Goal: Obtain resource: Download file/media

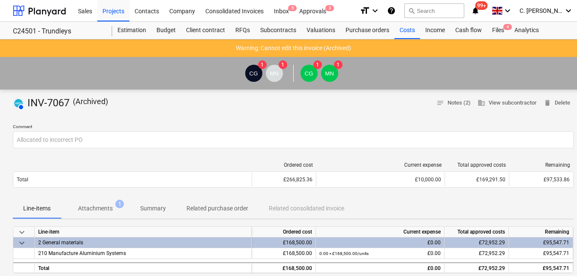
scroll to position [78, 0]
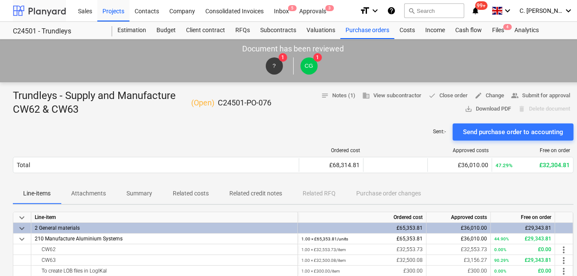
drag, startPoint x: 33, startPoint y: 11, endPoint x: 41, endPoint y: 10, distance: 8.2
click at [33, 11] on div at bounding box center [39, 10] width 53 height 21
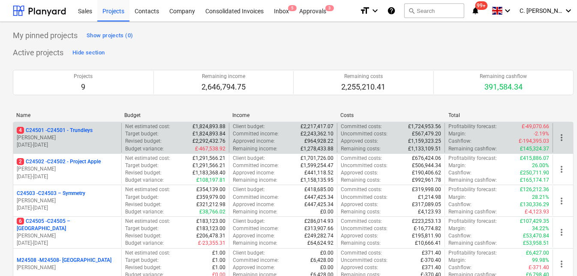
click at [89, 136] on p "G. Taylor" at bounding box center [67, 137] width 101 height 7
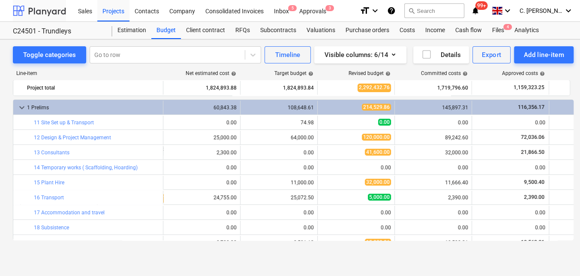
click at [42, 7] on div at bounding box center [39, 10] width 53 height 21
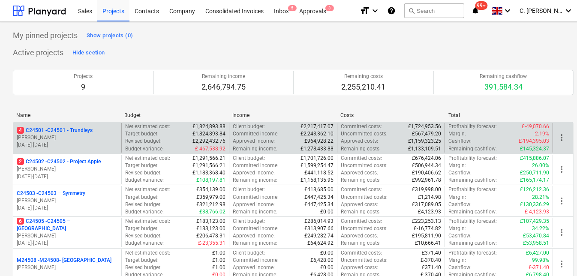
click at [288, 131] on div "Committed income : £2,243,362.10" at bounding box center [283, 133] width 101 height 7
click at [69, 129] on p "4 C24501 - C24501 - Trundleys" at bounding box center [55, 130] width 76 height 7
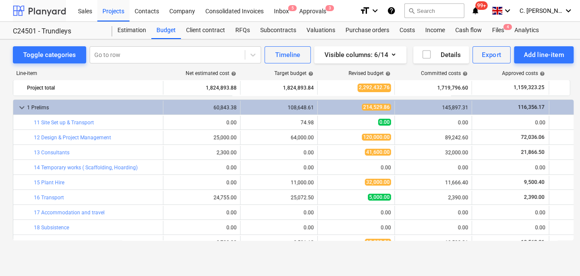
click at [30, 12] on div at bounding box center [39, 10] width 53 height 21
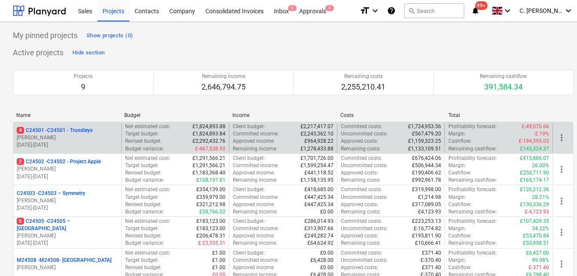
click at [64, 131] on p "4 C24501 - C24501 - Trundleys" at bounding box center [55, 130] width 76 height 7
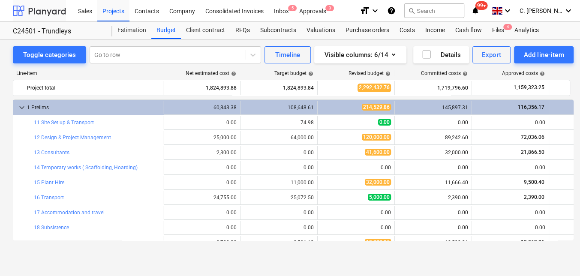
click at [32, 8] on div at bounding box center [39, 10] width 53 height 21
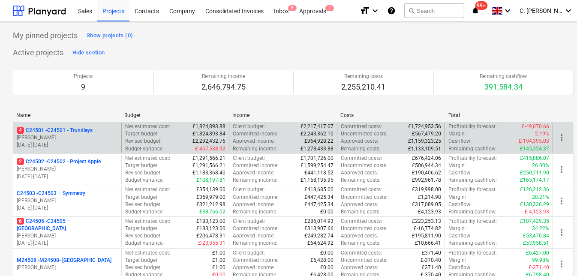
click at [49, 129] on p "4 C24501 - C24501 - Trundleys" at bounding box center [55, 130] width 76 height 7
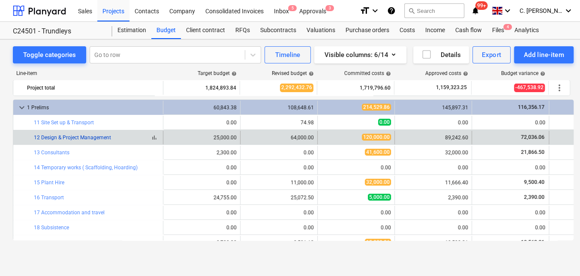
click at [73, 137] on link "12 Design & Project Management" at bounding box center [72, 138] width 77 height 6
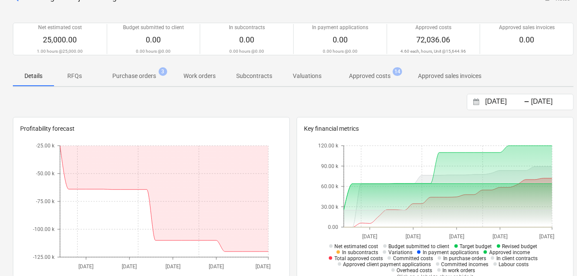
scroll to position [39, 0]
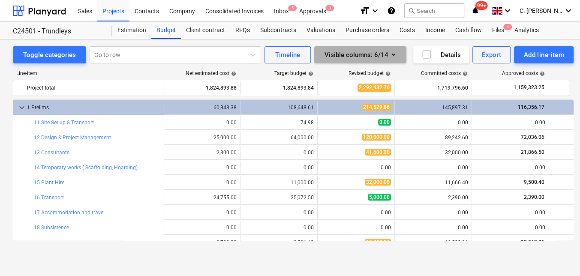
click at [392, 51] on icon "button" at bounding box center [394, 54] width 10 height 10
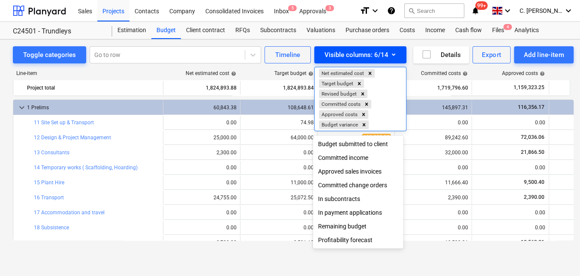
click at [392, 51] on div at bounding box center [290, 138] width 580 height 276
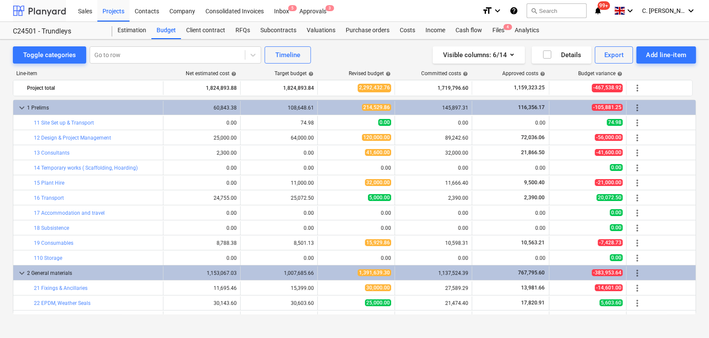
click at [44, 7] on div at bounding box center [39, 10] width 53 height 21
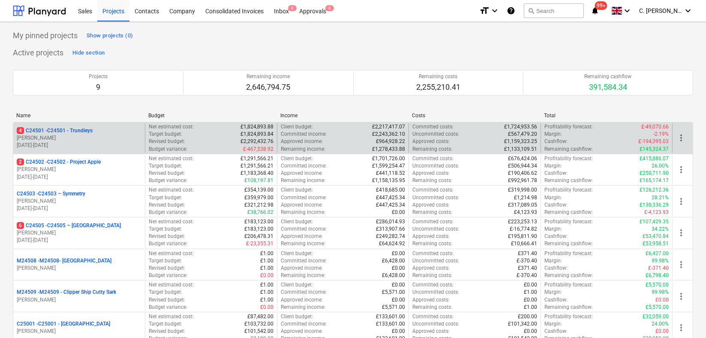
click at [103, 137] on p "G. Taylor" at bounding box center [79, 137] width 125 height 7
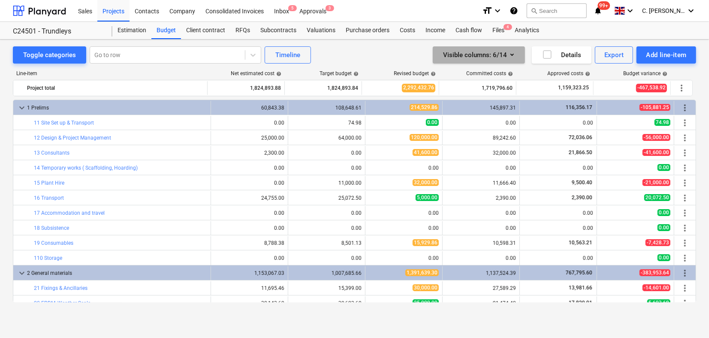
click at [513, 55] on icon "button" at bounding box center [512, 54] width 10 height 10
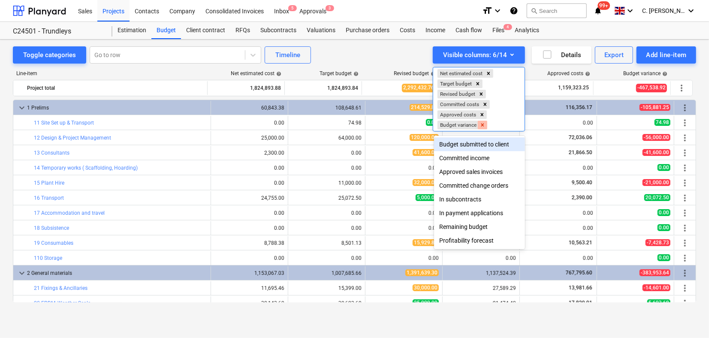
click at [485, 127] on icon "Remove Budget variance" at bounding box center [483, 125] width 6 height 6
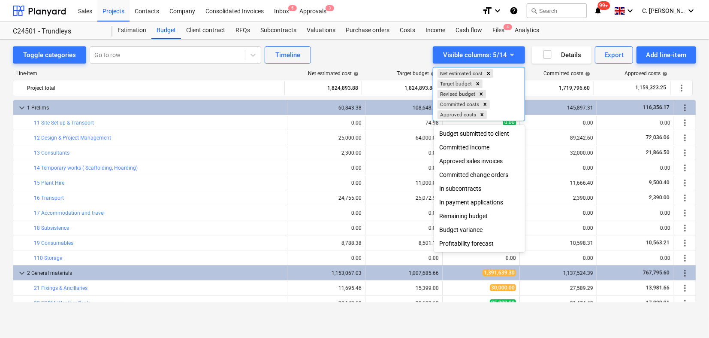
scroll to position [1, 0]
click at [477, 216] on div "Remaining budget" at bounding box center [479, 216] width 91 height 14
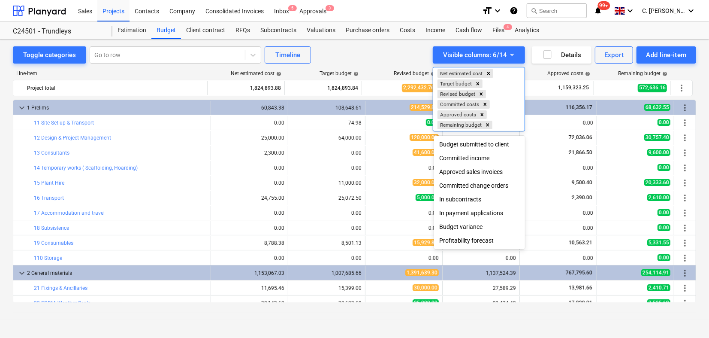
scroll to position [0, 0]
click at [577, 73] on div at bounding box center [354, 169] width 709 height 338
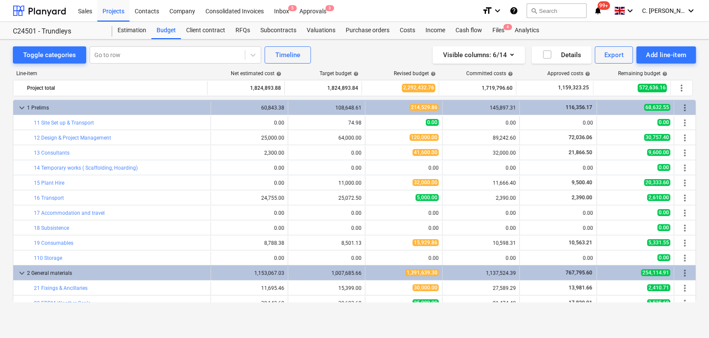
click at [577, 74] on span "help" at bounding box center [664, 73] width 7 height 5
click at [577, 73] on div "Remaining budget help" at bounding box center [642, 73] width 49 height 6
click at [577, 73] on span "help" at bounding box center [664, 73] width 7 height 5
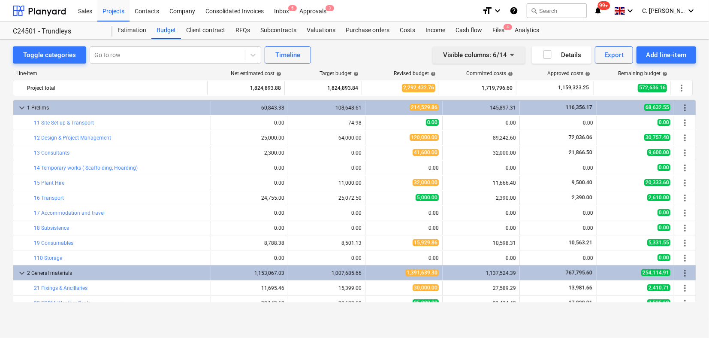
click at [512, 53] on icon "button" at bounding box center [512, 54] width 10 height 10
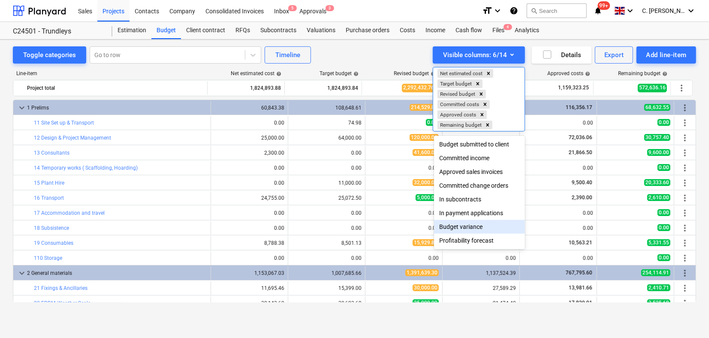
click at [471, 229] on div "Budget variance" at bounding box center [479, 227] width 91 height 14
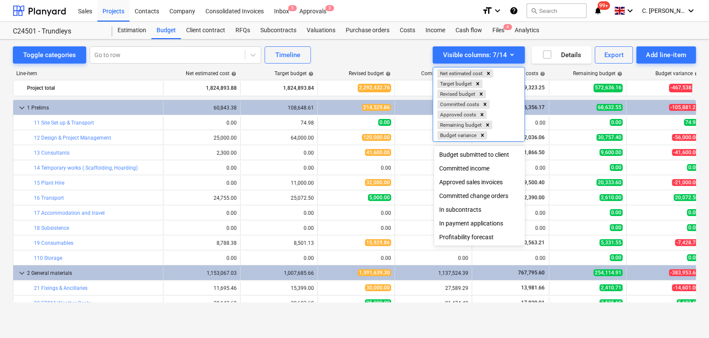
click at [510, 56] on div at bounding box center [354, 169] width 709 height 338
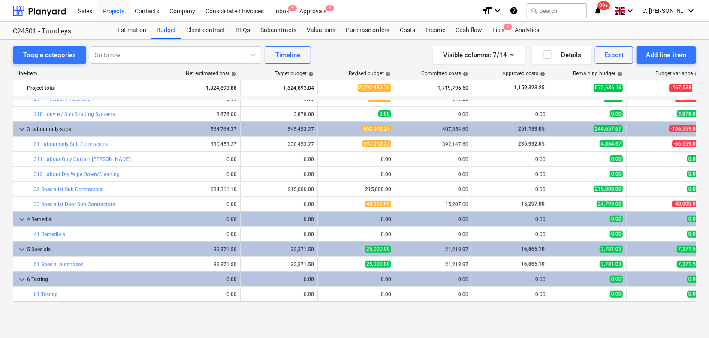
scroll to position [473, 0]
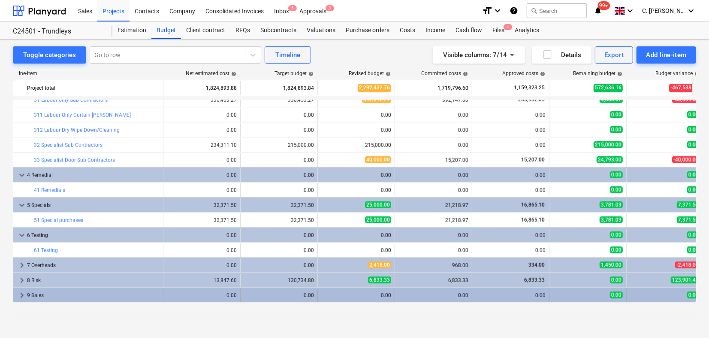
click at [20, 276] on span "keyboard_arrow_right" at bounding box center [22, 295] width 10 height 10
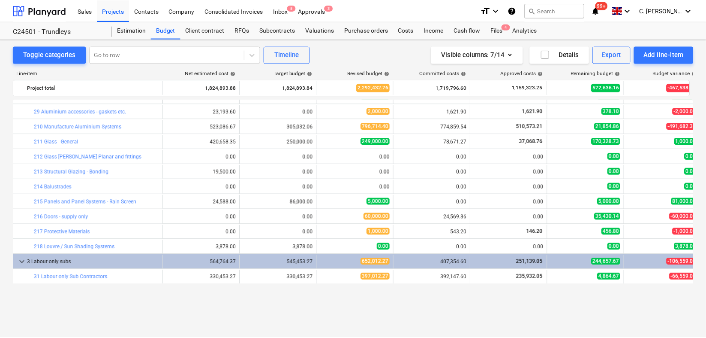
scroll to position [250, 0]
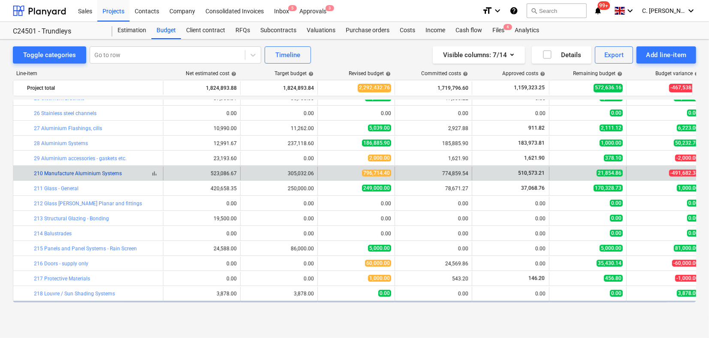
click at [91, 173] on link "210 Manufacture Aluminium Systems" at bounding box center [78, 173] width 88 height 6
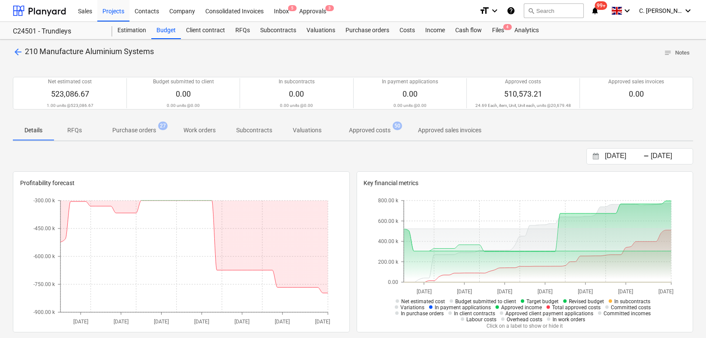
click at [127, 129] on p "Purchase orders" at bounding box center [134, 130] width 44 height 9
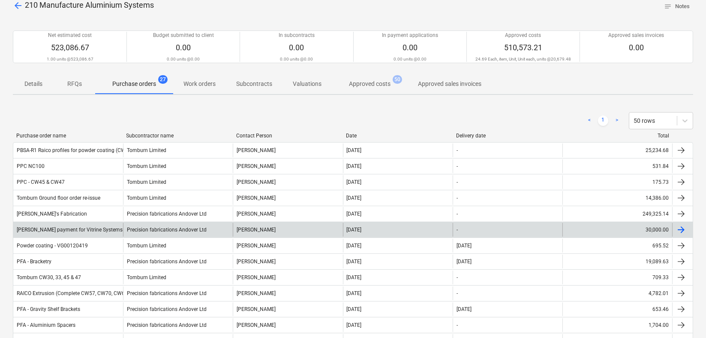
scroll to position [95, 0]
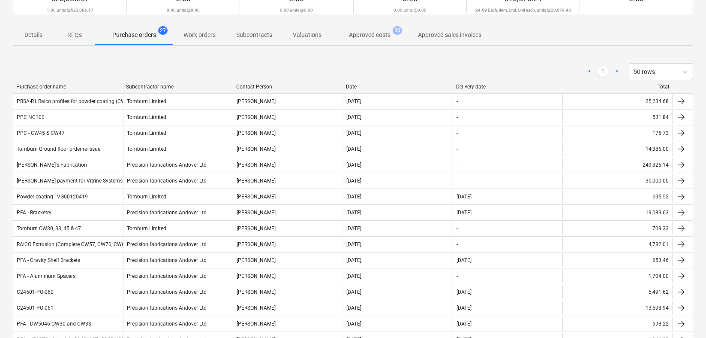
click at [171, 84] on div "Subcontractor name" at bounding box center [178, 87] width 103 height 6
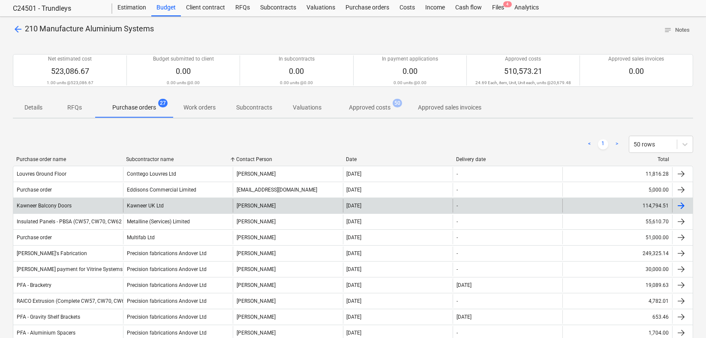
scroll to position [0, 0]
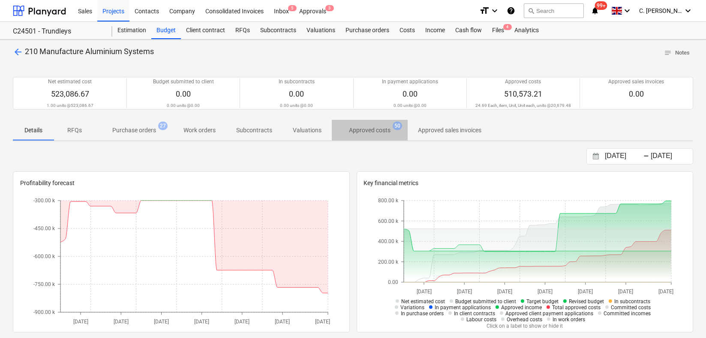
click at [364, 131] on p "Approved costs" at bounding box center [370, 130] width 42 height 9
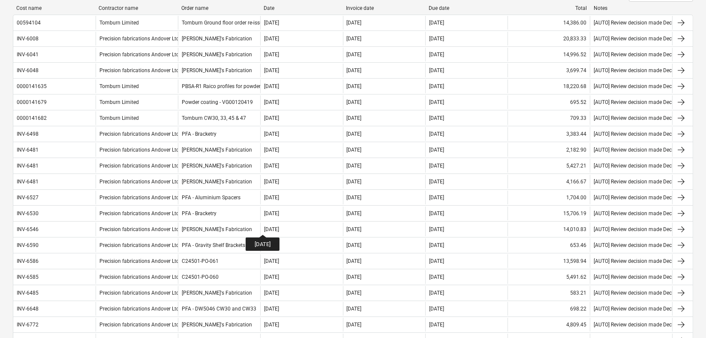
scroll to position [48, 0]
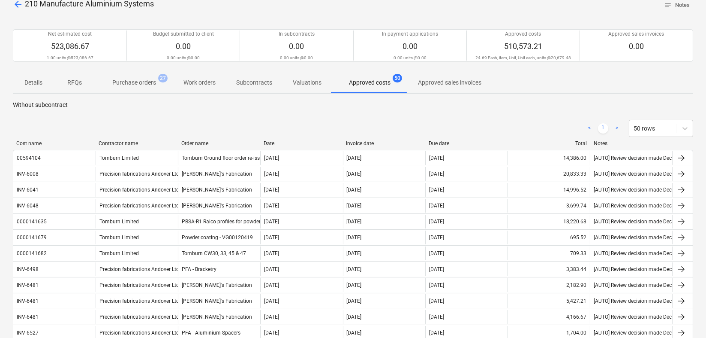
click at [443, 142] on div "Due date" at bounding box center [466, 143] width 75 height 6
click at [444, 140] on div "Due date" at bounding box center [466, 143] width 75 height 6
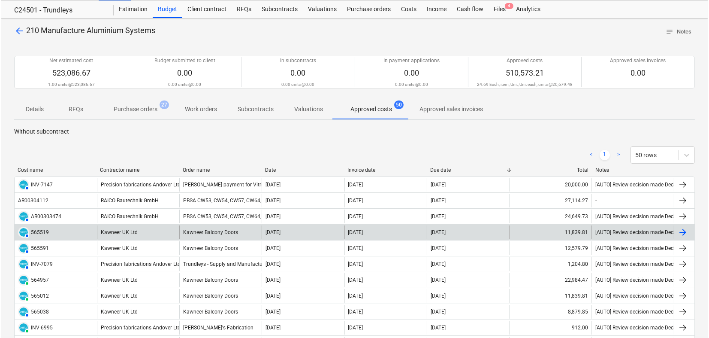
scroll to position [0, 0]
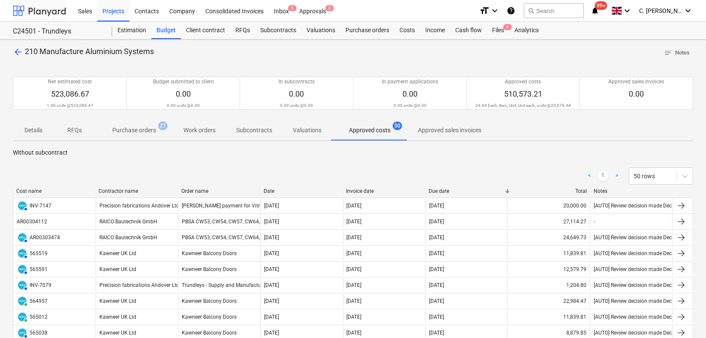
click at [38, 6] on div at bounding box center [39, 10] width 53 height 21
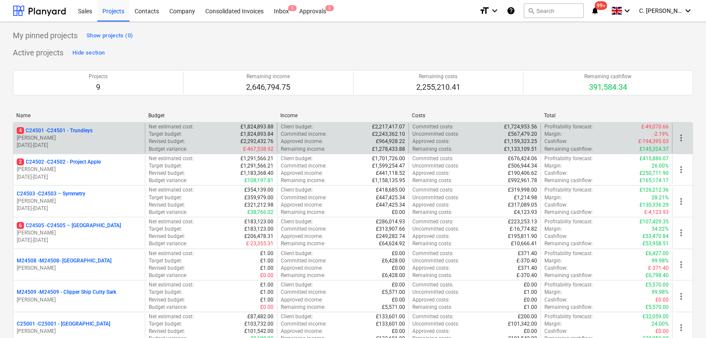
click at [100, 134] on p "G. Taylor" at bounding box center [79, 137] width 125 height 7
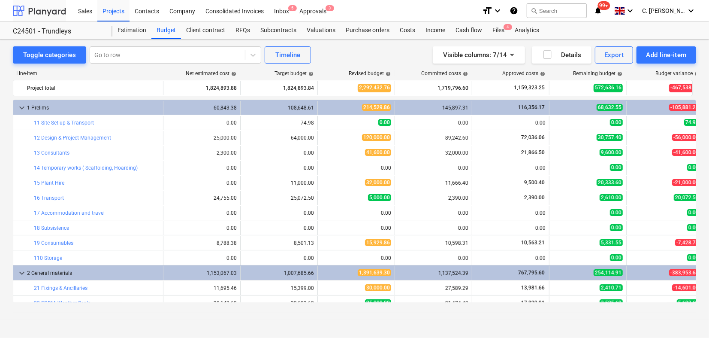
click at [47, 12] on div at bounding box center [39, 10] width 53 height 21
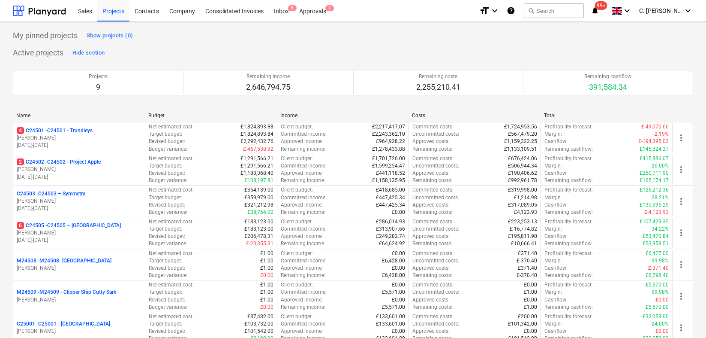
click at [86, 168] on p "G. Taylor" at bounding box center [79, 169] width 125 height 7
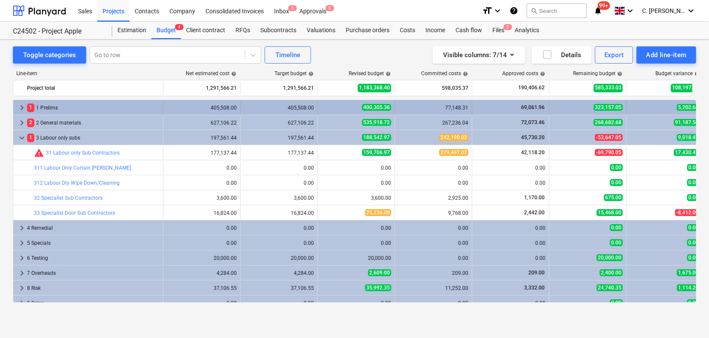
click at [24, 106] on span "keyboard_arrow_right" at bounding box center [22, 108] width 10 height 10
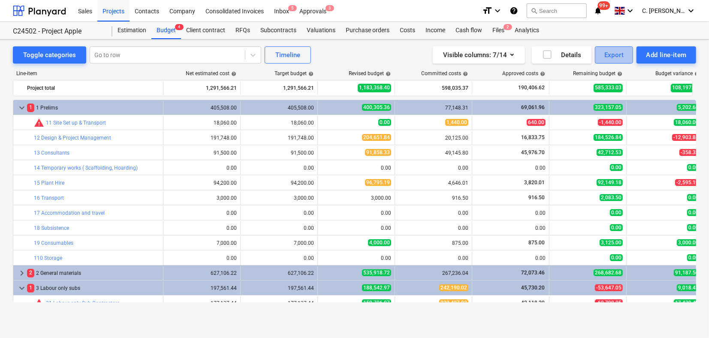
click at [577, 55] on div "Export" at bounding box center [614, 54] width 20 height 11
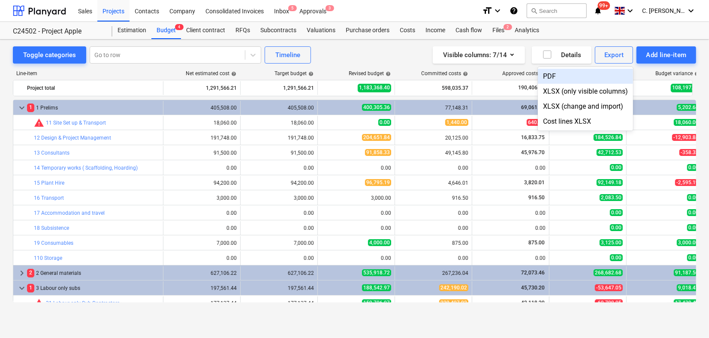
click at [562, 75] on div "PDF" at bounding box center [585, 76] width 95 height 15
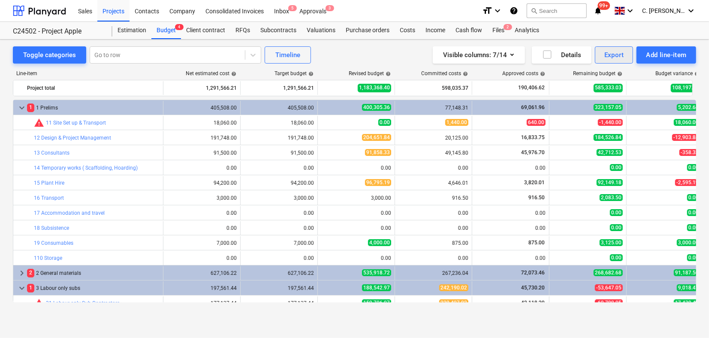
click at [577, 58] on div "Export" at bounding box center [614, 54] width 20 height 11
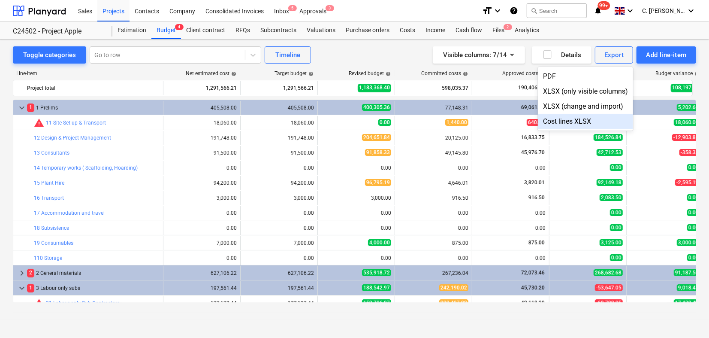
click at [577, 122] on div "Cost lines XLSX" at bounding box center [585, 121] width 95 height 15
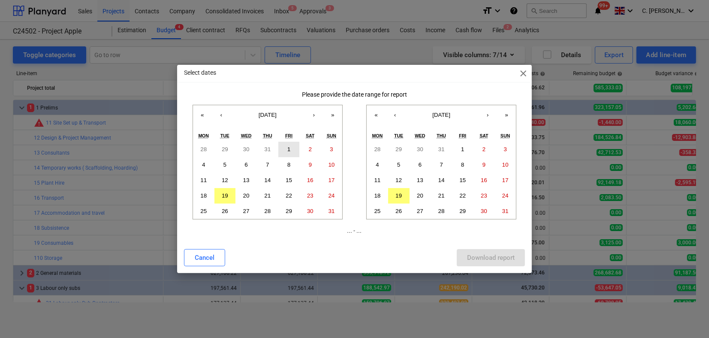
click at [291, 147] on button "1" at bounding box center [288, 149] width 21 height 15
click at [509, 213] on button "31" at bounding box center [505, 210] width 21 height 15
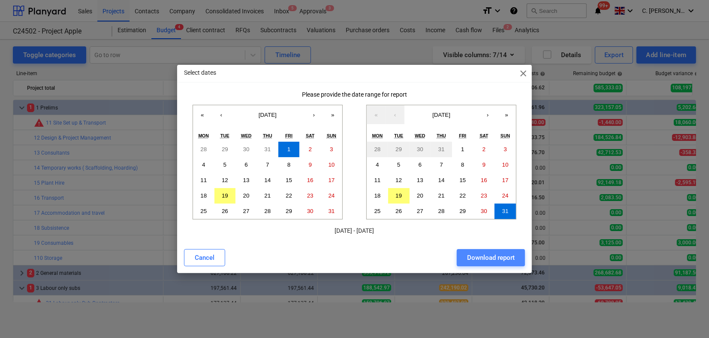
click at [498, 257] on div "Download report" at bounding box center [491, 257] width 48 height 11
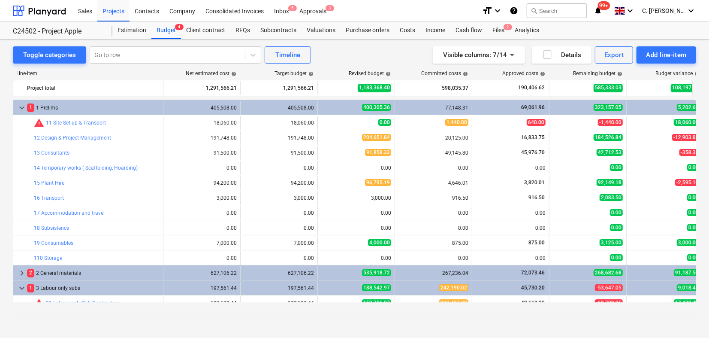
click at [577, 31] on div "Estimation Budget 4 Client contract RFQs Subcontracts Valuations Purchase order…" at bounding box center [404, 30] width 584 height 17
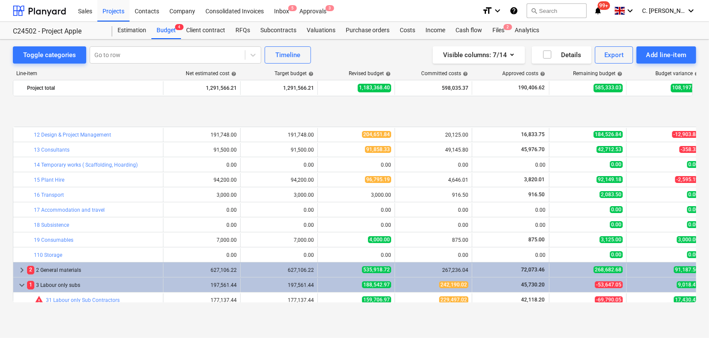
scroll to position [48, 0]
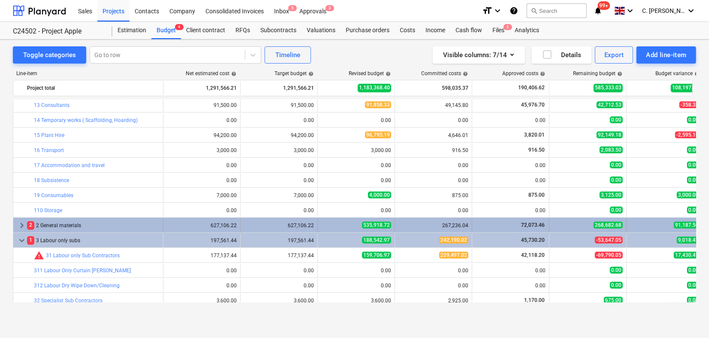
click at [18, 225] on span "keyboard_arrow_right" at bounding box center [22, 225] width 10 height 10
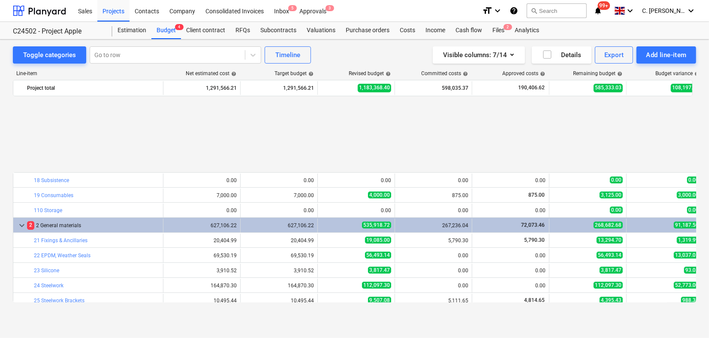
scroll to position [238, 0]
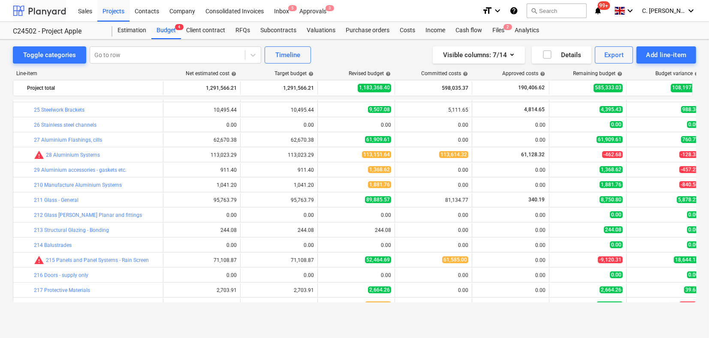
click at [45, 7] on div at bounding box center [39, 10] width 53 height 21
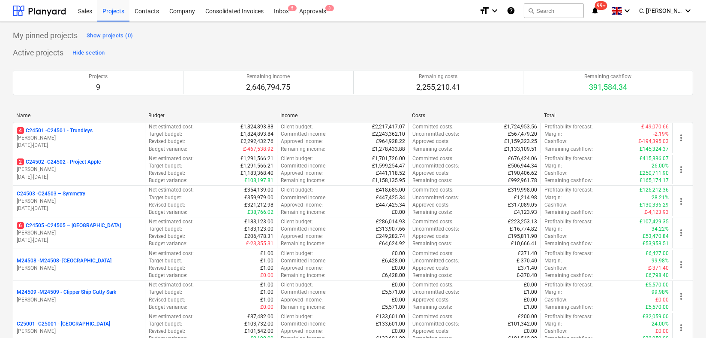
click at [49, 133] on p "4 C24501 - C24501 - Trundleys" at bounding box center [55, 130] width 76 height 7
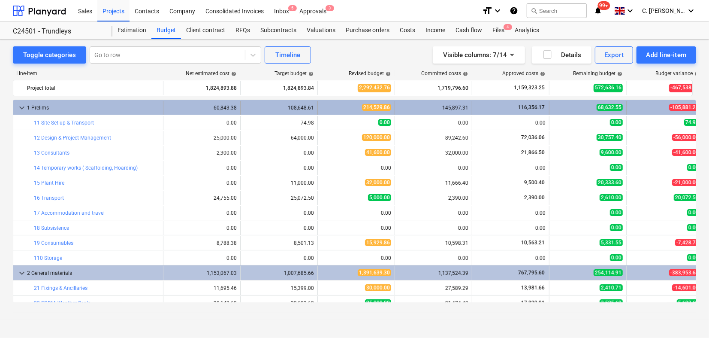
click at [20, 106] on span "keyboard_arrow_down" at bounding box center [22, 108] width 10 height 10
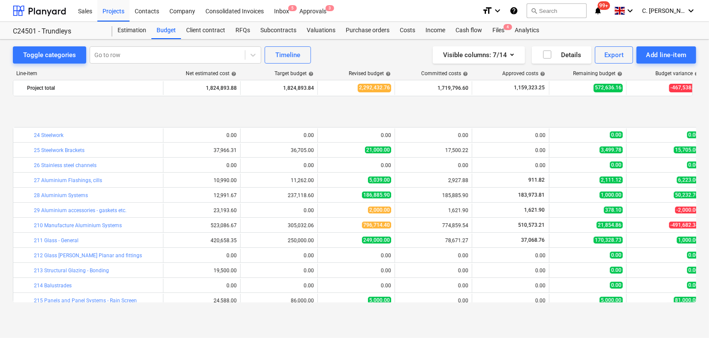
scroll to position [95, 0]
